Goal: Entertainment & Leisure: Consume media (video, audio)

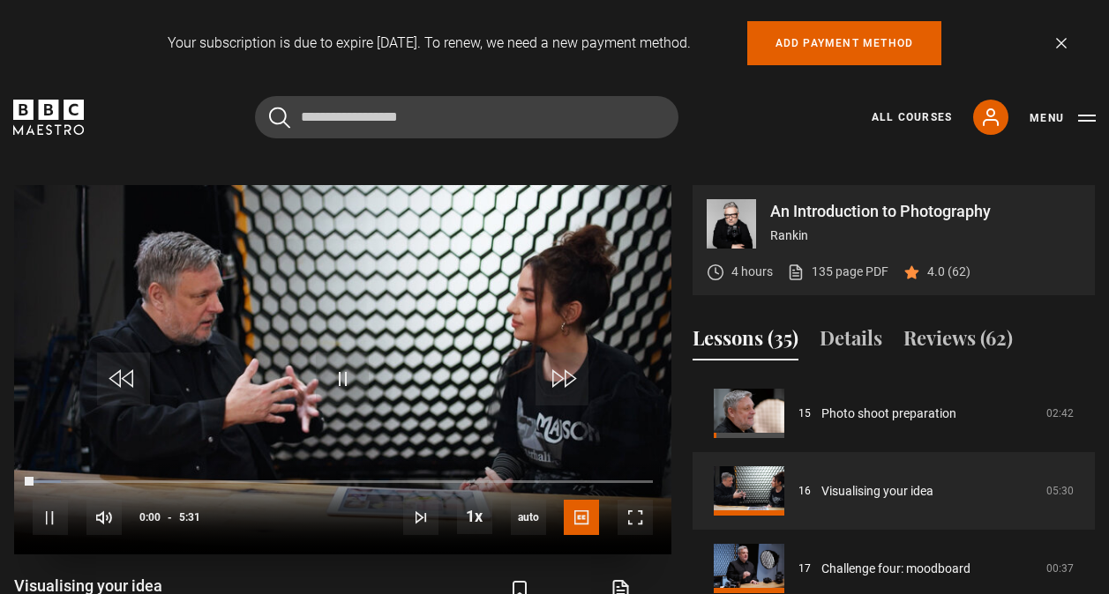
scroll to position [747, 0]
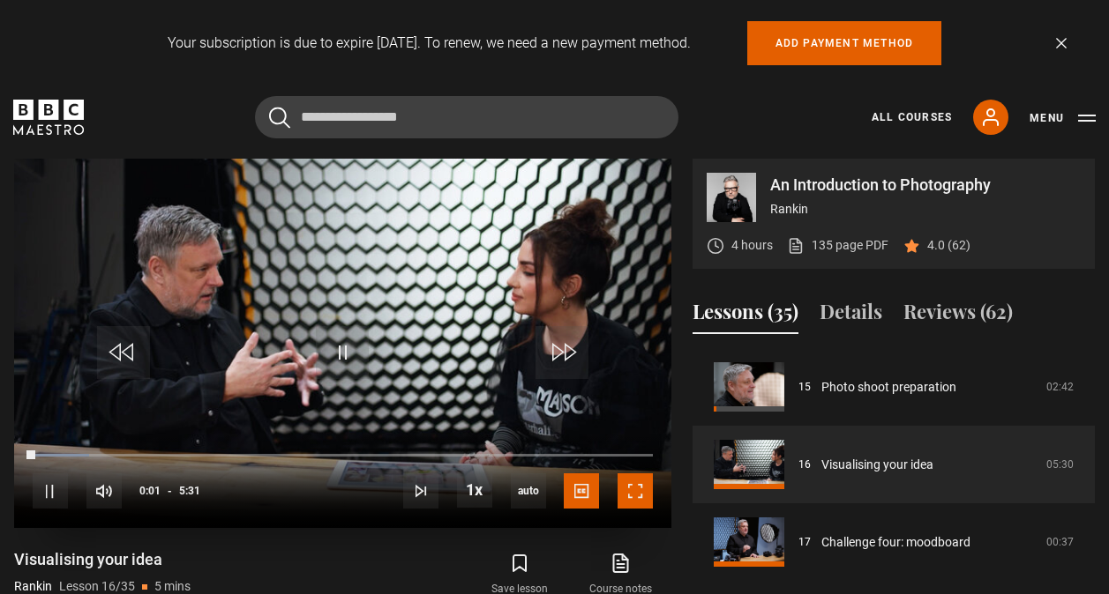
click at [636, 475] on span "Video Player" at bounding box center [634, 491] width 35 height 35
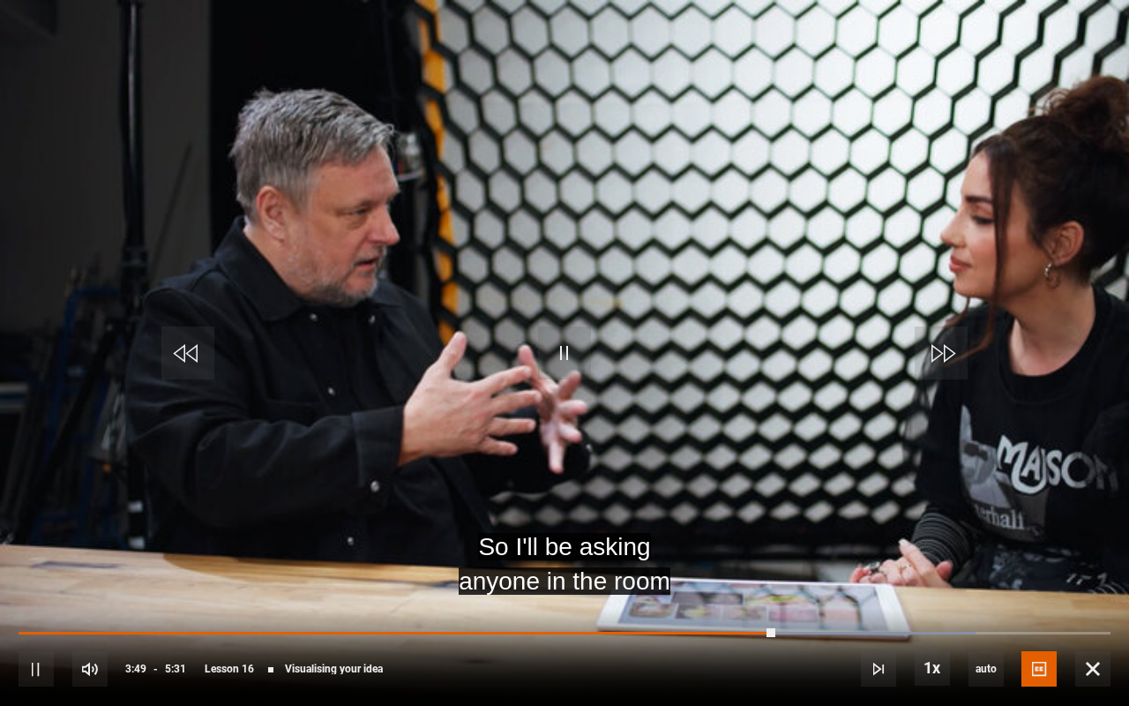
click at [519, 233] on video "Video Player" at bounding box center [564, 353] width 1129 height 706
click at [568, 360] on span "Video Player" at bounding box center [564, 352] width 53 height 53
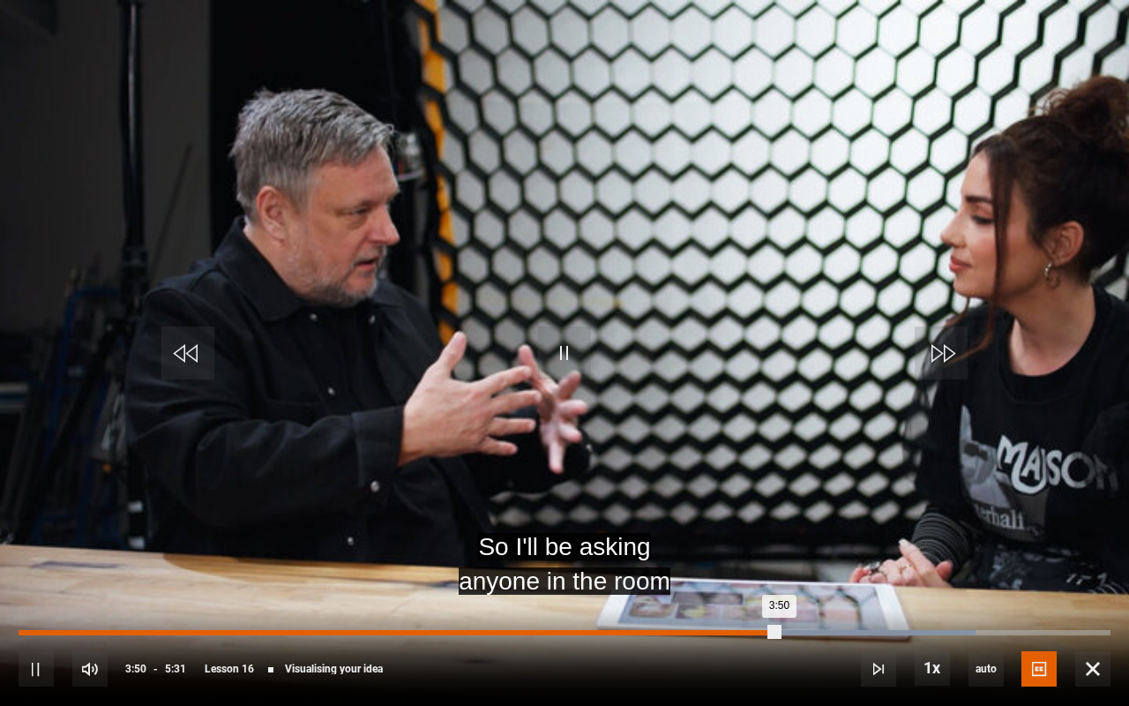
click at [743, 594] on div "3:50" at bounding box center [399, 632] width 760 height 5
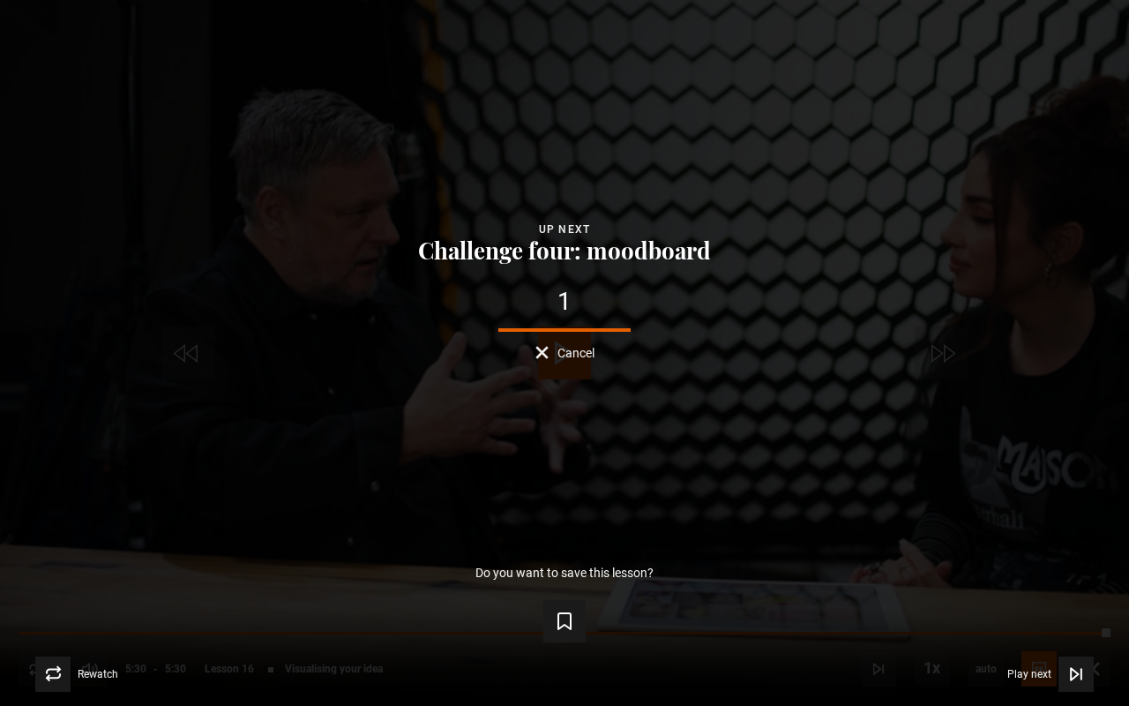
click at [585, 355] on video-js "Video Player is loading. Play Lesson Visualising your idea 10s Skip Back 10 sec…" at bounding box center [564, 353] width 1129 height 706
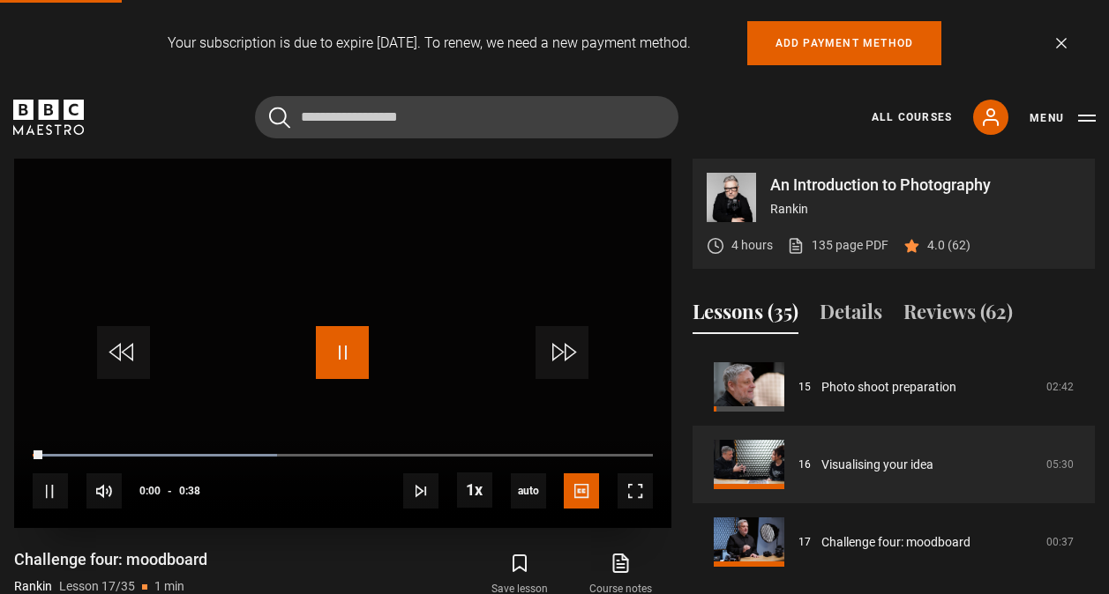
click at [352, 339] on span "Video Player" at bounding box center [342, 352] width 53 height 53
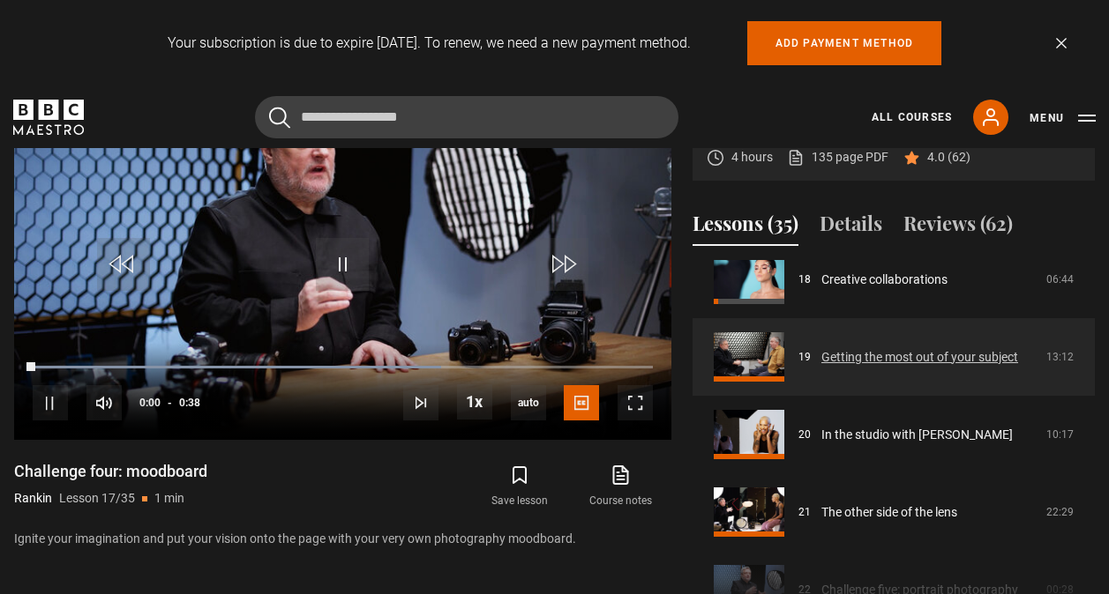
scroll to position [1418, 0]
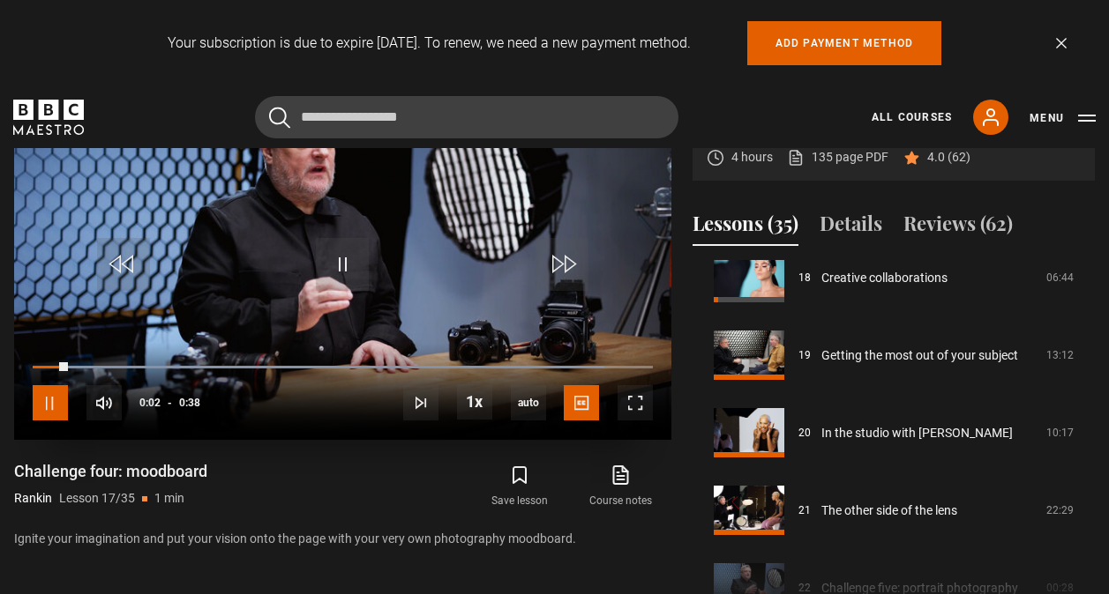
click at [55, 401] on span "Video Player" at bounding box center [50, 402] width 35 height 35
